Goal: Transaction & Acquisition: Purchase product/service

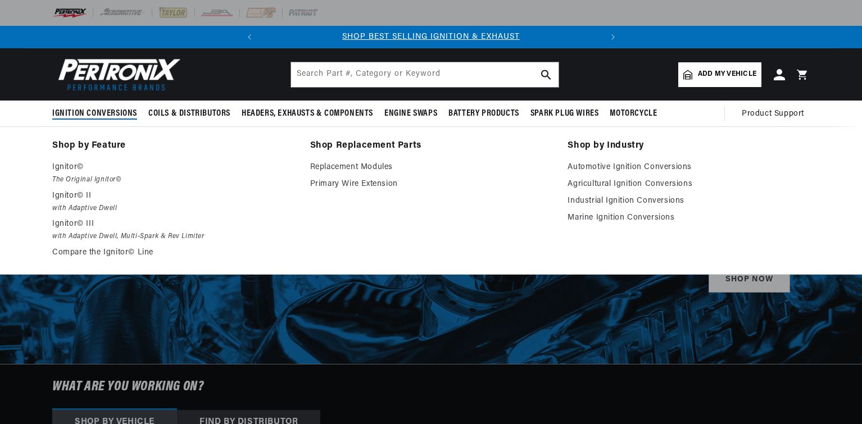
click at [115, 112] on span "Ignition Conversions" at bounding box center [94, 114] width 85 height 12
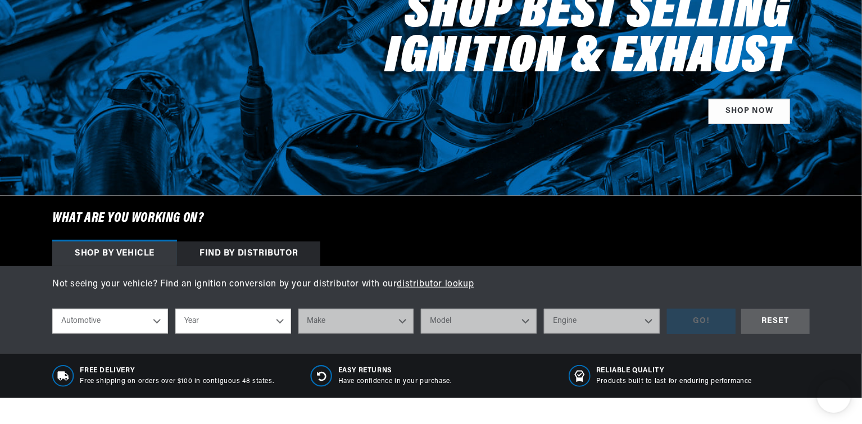
scroll to position [0, 189]
click at [157, 320] on select "Automotive Agricultural Industrial Marine Motorcycle" at bounding box center [110, 321] width 116 height 25
click at [252, 320] on select "Year [DATE] 2025 2024 2023 2022 2021 2020 2019 2018 2017 2016 2015 2014 2013 20…" at bounding box center [233, 321] width 116 height 25
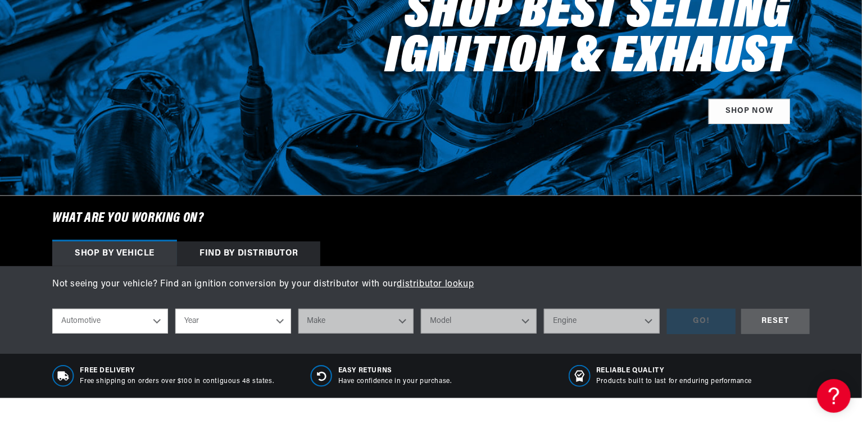
select select "1968"
click at [175, 309] on select "Year [DATE] 2025 2024 2023 2022 2021 2020 2019 2018 2017 2016 2015 2014 2013 20…" at bounding box center [233, 321] width 116 height 25
select select "1968"
click at [372, 325] on select "Make Alfa Romeo American Motors Aston [PERSON_NAME][GEOGRAPHIC_DATA] [PERSON_NA…" at bounding box center [356, 321] width 116 height 25
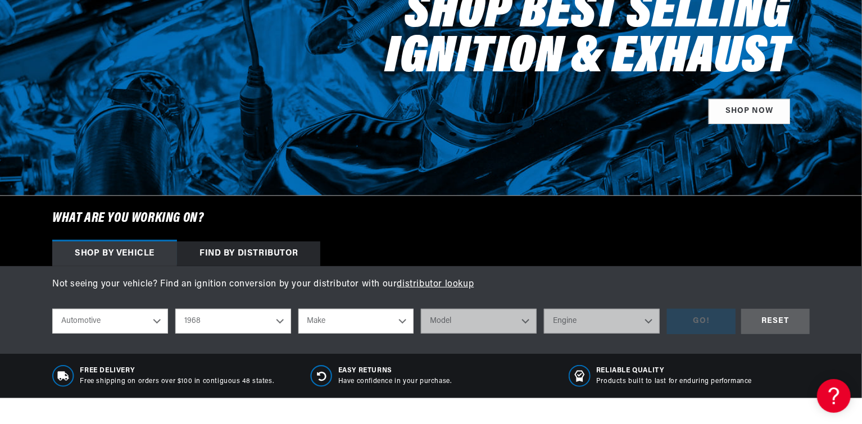
select select "Maserati"
click at [298, 309] on select "Make Alfa Romeo American Motors Aston [PERSON_NAME][GEOGRAPHIC_DATA] [PERSON_NA…" at bounding box center [356, 321] width 116 height 25
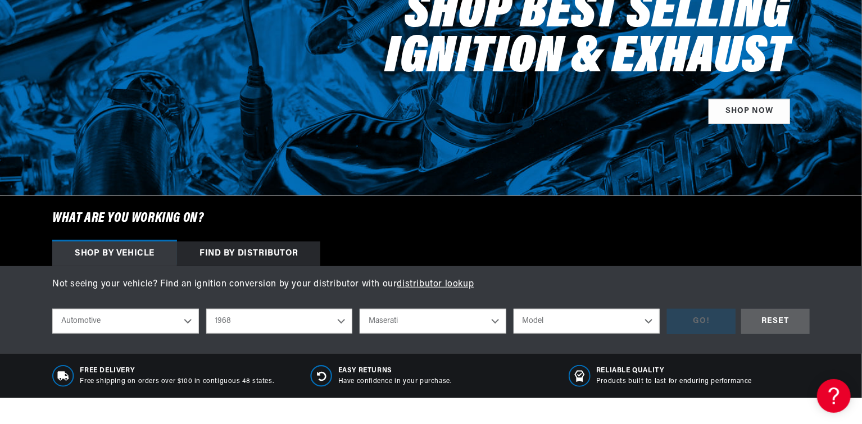
click at [389, 318] on select "Alfa Romeo American Motors Aston Martin Austin Austin Healey Avanti Bentley Bui…" at bounding box center [433, 321] width 147 height 25
click at [360, 309] on select "Alfa Romeo American Motors Aston Martin Austin Austin Healey Avanti Bentley Bui…" at bounding box center [433, 321] width 147 height 25
select select "Mercedes-Benz"
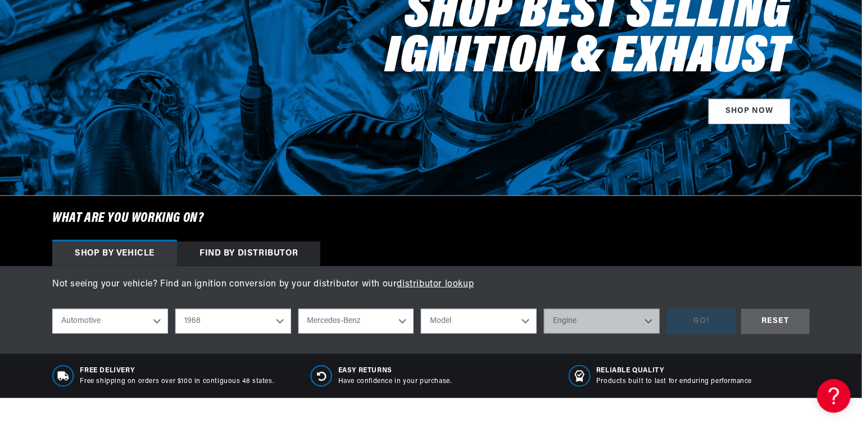
click at [481, 316] on select "Model 280SE [GEOGRAPHIC_DATA] 300SEL 600" at bounding box center [479, 321] width 116 height 25
click at [504, 320] on select "Model 280SE [GEOGRAPHIC_DATA] 300SEL 600" at bounding box center [479, 321] width 116 height 25
click at [522, 317] on select "Model 280SE [GEOGRAPHIC_DATA] 300SEL 600" at bounding box center [479, 321] width 116 height 25
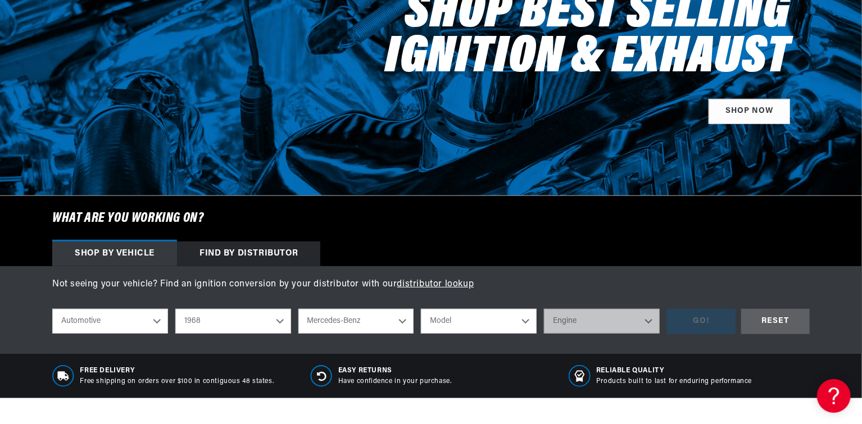
click at [524, 320] on select "Model 280SE [GEOGRAPHIC_DATA] 300SEL 600" at bounding box center [479, 321] width 116 height 25
click at [468, 314] on select "Model 280SE [GEOGRAPHIC_DATA] 300SEL 600" at bounding box center [479, 321] width 116 height 25
click at [466, 315] on select "Model 280SE [GEOGRAPHIC_DATA] 300SEL 600" at bounding box center [479, 321] width 116 height 25
click at [591, 322] on select "Engine" at bounding box center [602, 321] width 116 height 25
click at [616, 319] on select "Engine" at bounding box center [602, 321] width 116 height 25
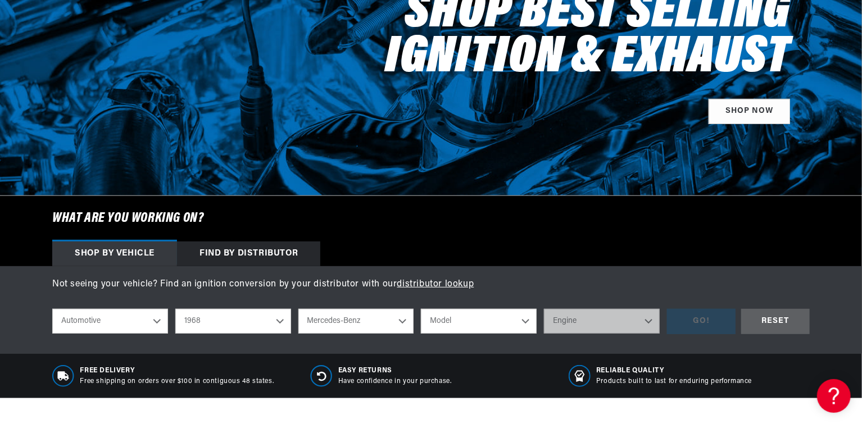
scroll to position [0, 0]
click at [523, 321] on select "Model 280SE [GEOGRAPHIC_DATA] 300SEL 600" at bounding box center [479, 321] width 116 height 25
click at [465, 323] on select "Model 280SE [GEOGRAPHIC_DATA] 300SEL 600" at bounding box center [479, 321] width 116 height 25
select select "280SE"
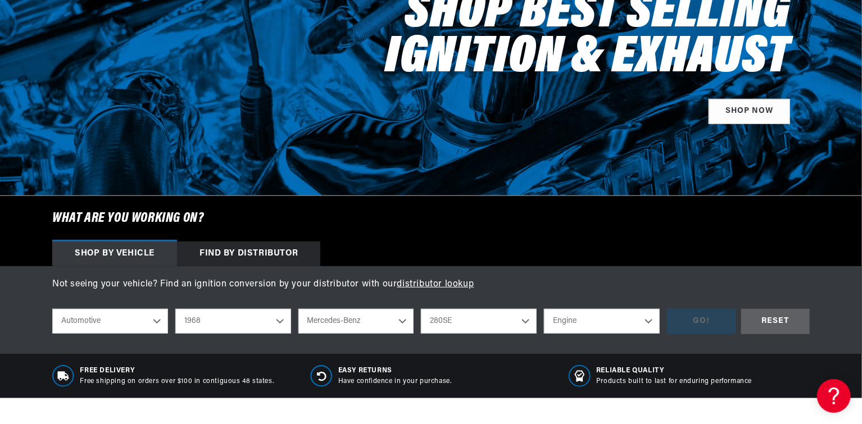
click at [452, 315] on select "280SE 280SEL 300SEL 600" at bounding box center [479, 321] width 116 height 25
select select "280SEL"
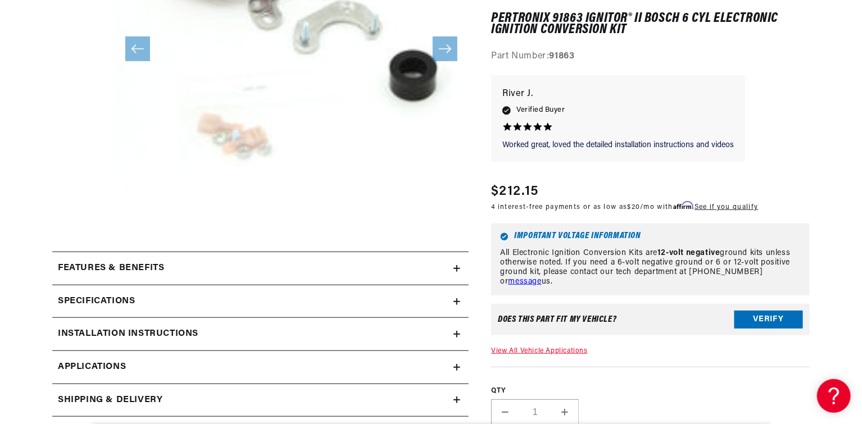
scroll to position [393, 0]
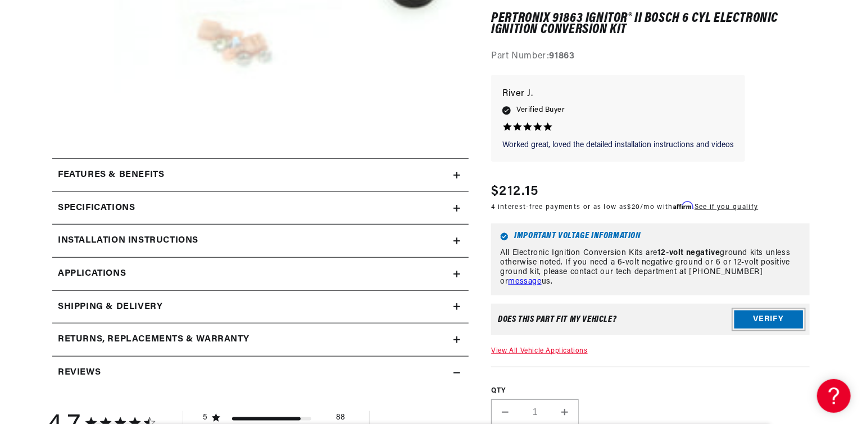
click at [776, 320] on button "Verify" at bounding box center [769, 320] width 69 height 18
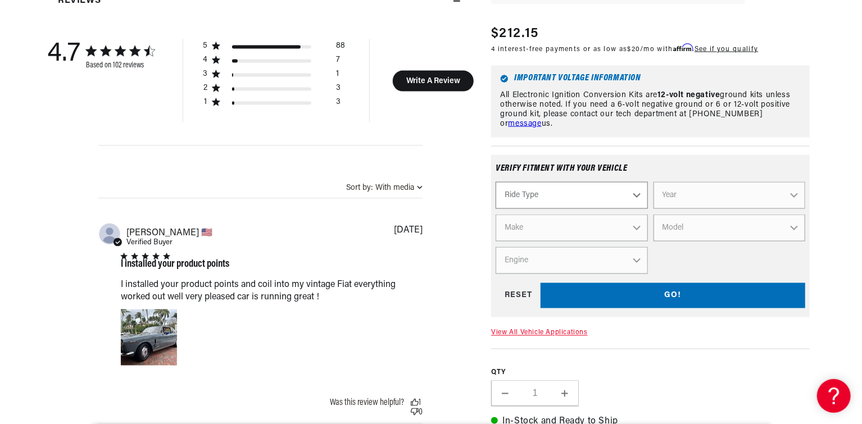
scroll to position [787, 0]
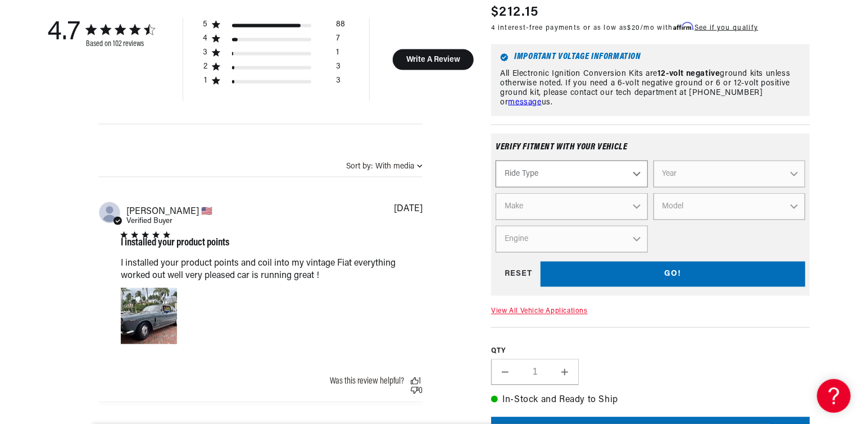
click at [586, 176] on select "Ride Type Automotive Agricultural Industrial Marine Motorcycle" at bounding box center [572, 174] width 152 height 27
select select "Automotive"
click at [496, 161] on select "Ride Type Automotive Agricultural Industrial Marine Motorcycle" at bounding box center [572, 174] width 152 height 27
select select "Automotive"
click at [573, 210] on select "Make" at bounding box center [572, 207] width 152 height 27
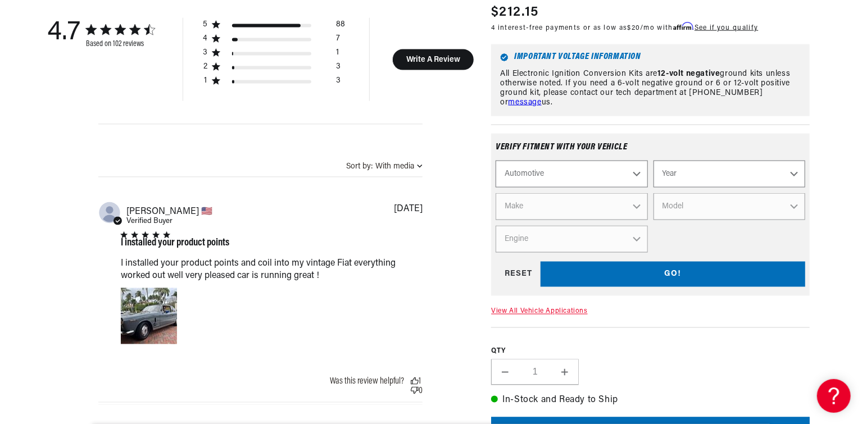
click at [617, 208] on select "Make" at bounding box center [572, 207] width 152 height 27
click at [721, 173] on select "Year [DATE] 2025 2024 2023 2022 2021 2020 2019 2018 2017 2016 2015 2014 2013 20…" at bounding box center [730, 174] width 152 height 27
select select "1968"
click at [654, 161] on select "Year [DATE] 2025 2024 2023 2022 2021 2020 2019 2018 2017 2016 2015 2014 2013 20…" at bounding box center [730, 174] width 152 height 27
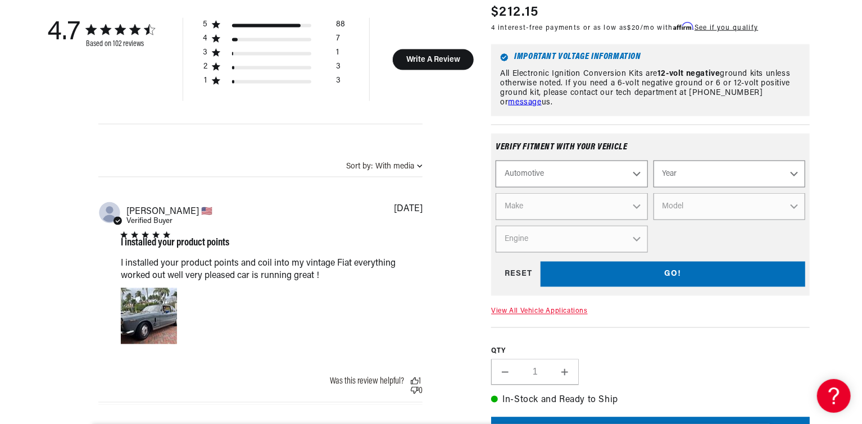
select select "1968"
click at [592, 202] on select "Make Alfa Romeo American Motors Aston [PERSON_NAME][GEOGRAPHIC_DATA] [PERSON_NA…" at bounding box center [572, 207] width 152 height 27
select select "Mercedes-Benz"
click at [496, 194] on select "Make Alfa Romeo American Motors Aston [PERSON_NAME][GEOGRAPHIC_DATA] [PERSON_NA…" at bounding box center [572, 207] width 152 height 27
select select "Mercedes-Benz"
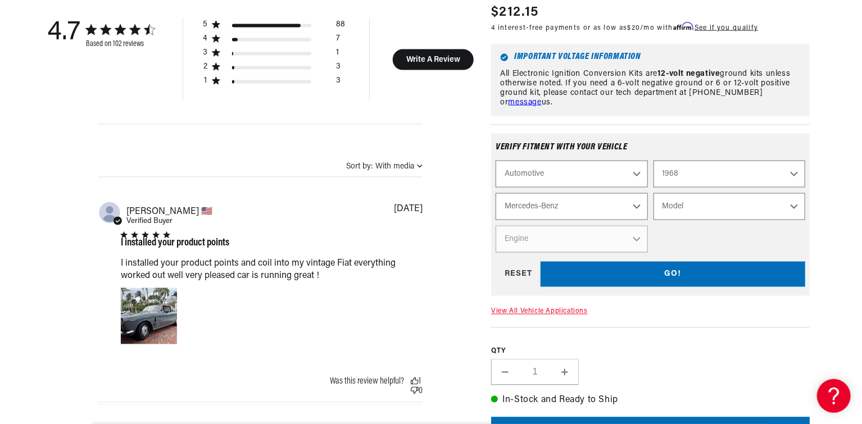
click at [704, 211] on select "Model 280SE [GEOGRAPHIC_DATA] 300SEL 600" at bounding box center [730, 207] width 152 height 27
